Goal: Transaction & Acquisition: Download file/media

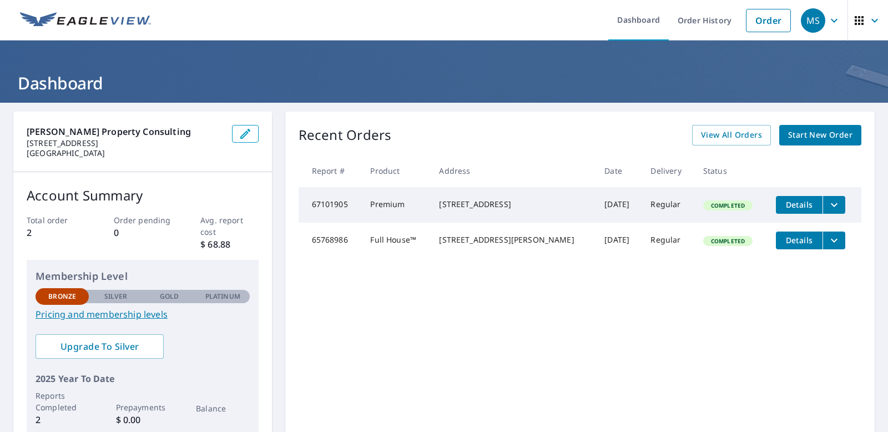
click at [800, 138] on span "Start New Order" at bounding box center [820, 135] width 64 height 14
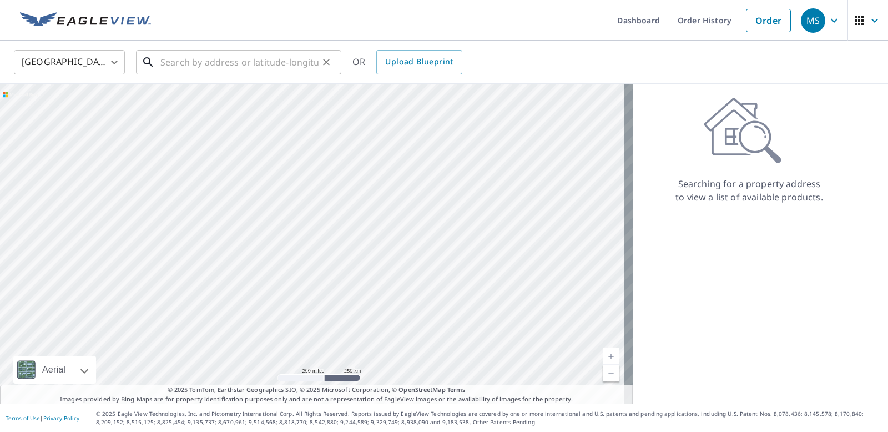
click at [214, 63] on input "text" at bounding box center [239, 62] width 158 height 31
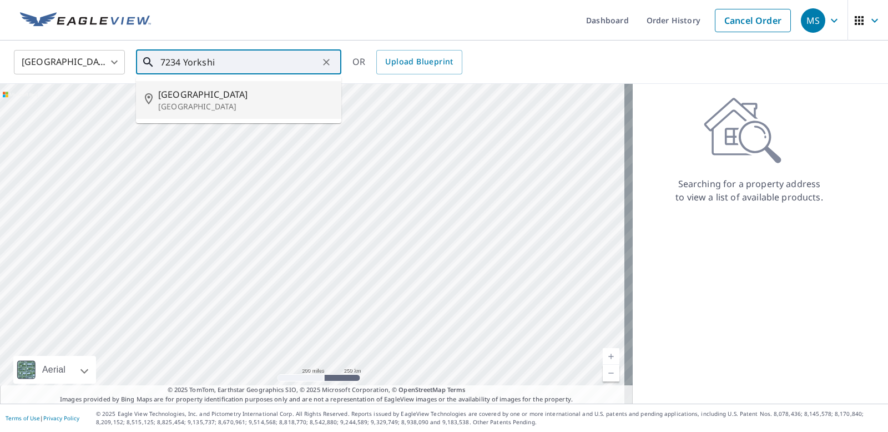
click at [251, 114] on li "[STREET_ADDRESS][PERSON_NAME]" at bounding box center [238, 100] width 205 height 38
type input "[STREET_ADDRESS][PERSON_NAME]"
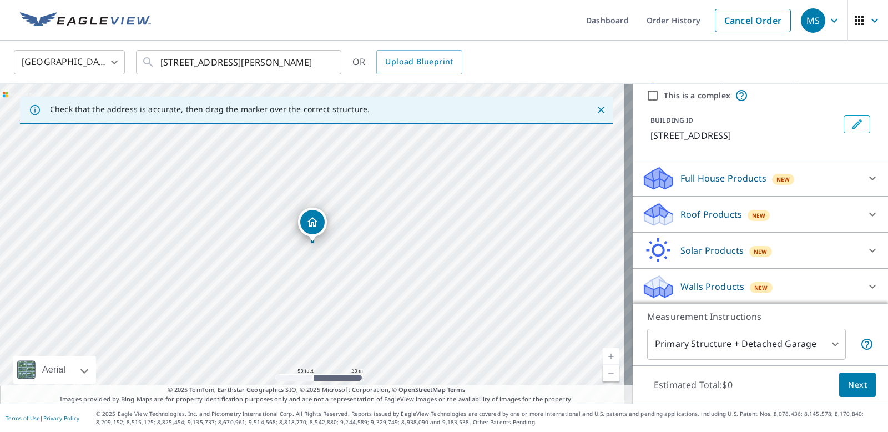
scroll to position [39, 0]
click at [866, 178] on icon at bounding box center [872, 176] width 13 height 13
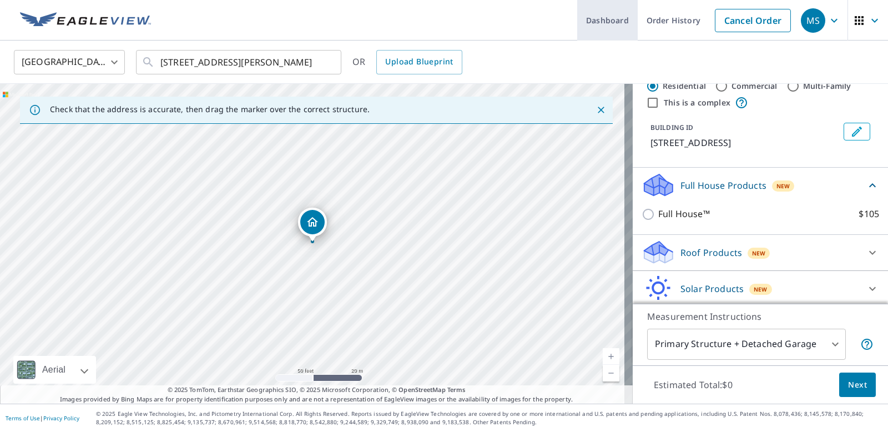
scroll to position [19, 0]
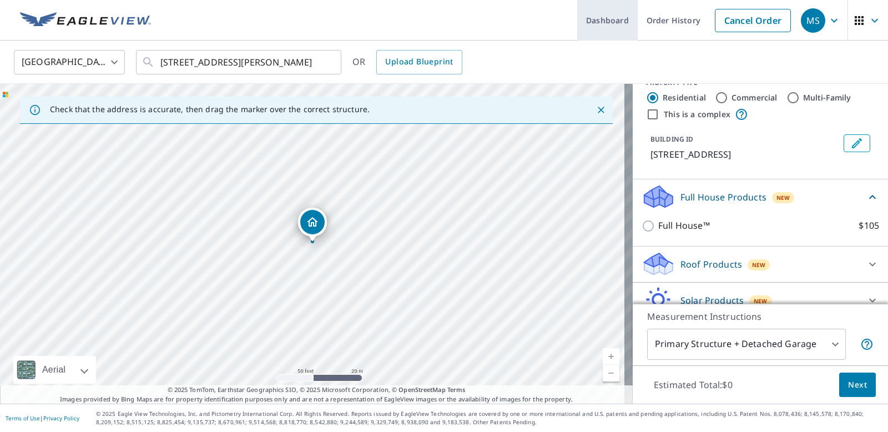
click at [602, 26] on link "Dashboard" at bounding box center [607, 20] width 61 height 41
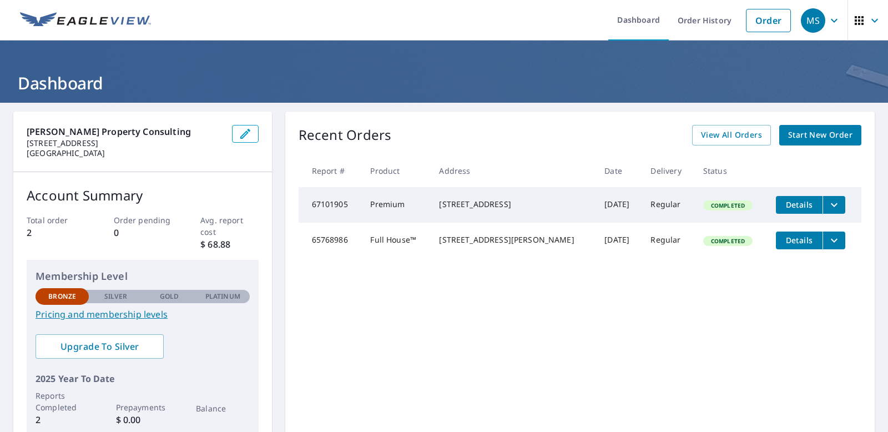
click at [783, 204] on span "Details" at bounding box center [799, 204] width 33 height 11
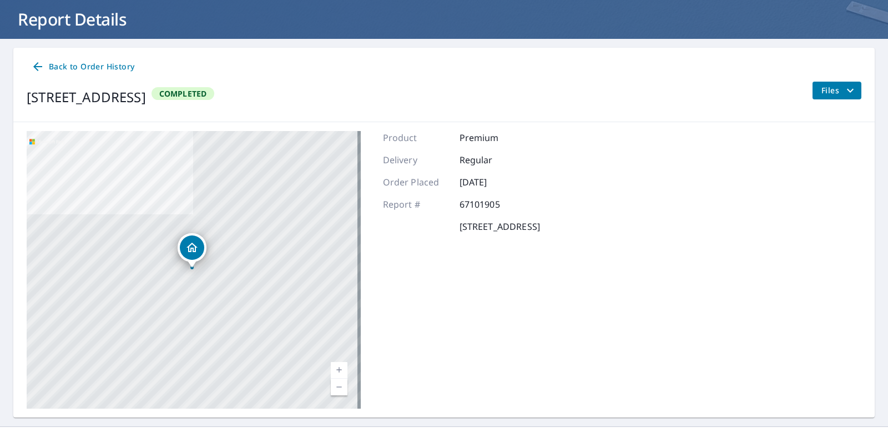
scroll to position [87, 0]
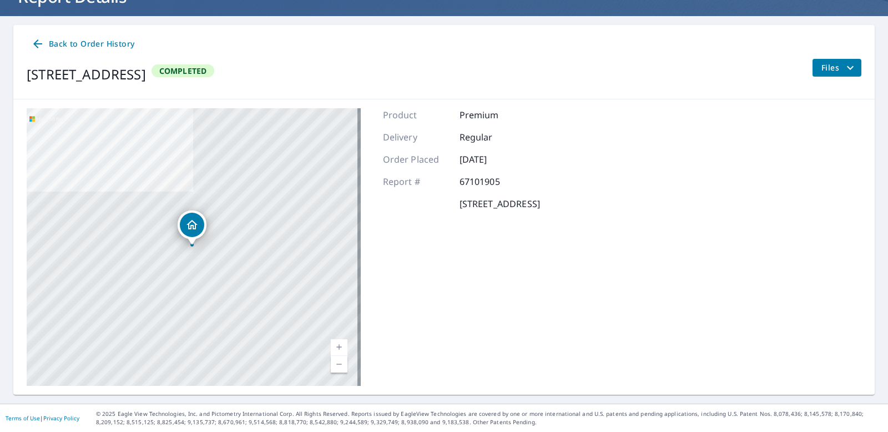
click at [848, 69] on button "Files" at bounding box center [836, 68] width 49 height 18
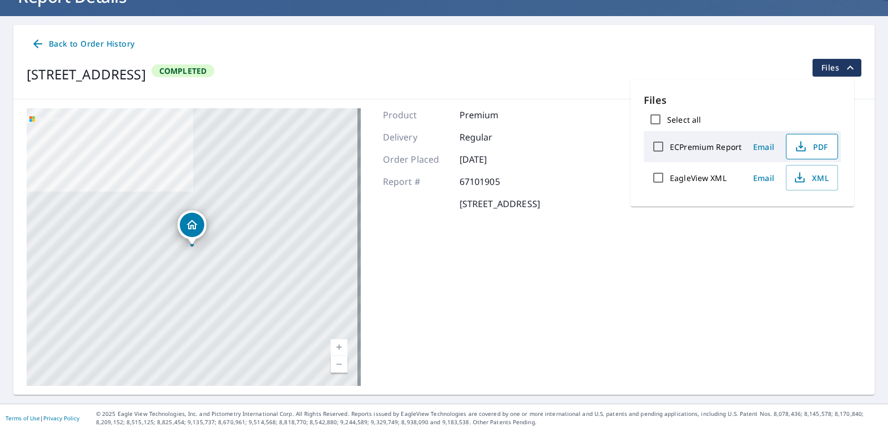
click at [819, 146] on span "PDF" at bounding box center [811, 146] width 36 height 13
click at [33, 46] on icon at bounding box center [37, 43] width 13 height 13
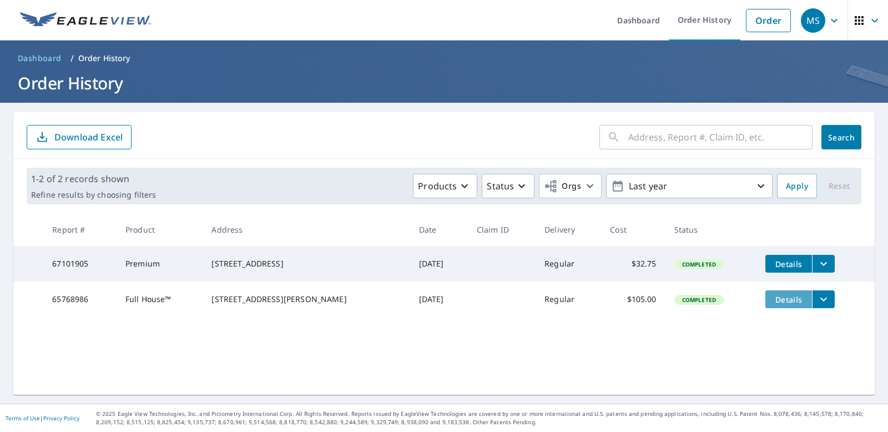
click at [772, 304] on span "Details" at bounding box center [788, 299] width 33 height 11
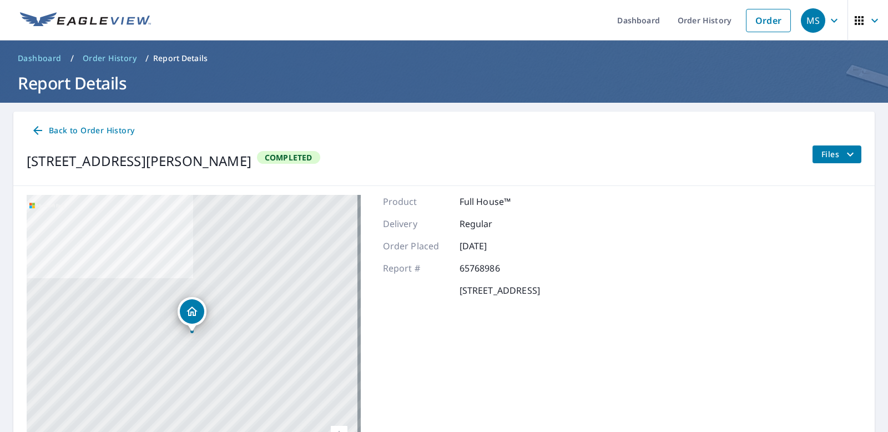
click at [848, 149] on button "Files" at bounding box center [836, 154] width 49 height 18
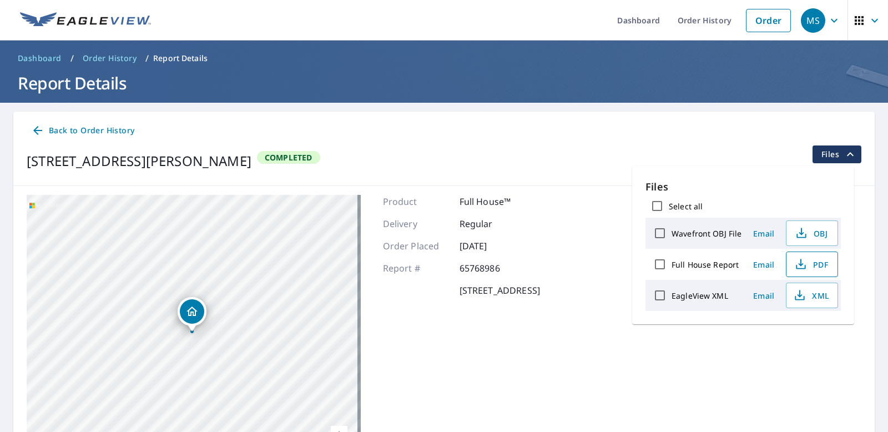
click at [804, 268] on icon "button" at bounding box center [800, 264] width 13 height 13
